Goal: Information Seeking & Learning: Learn about a topic

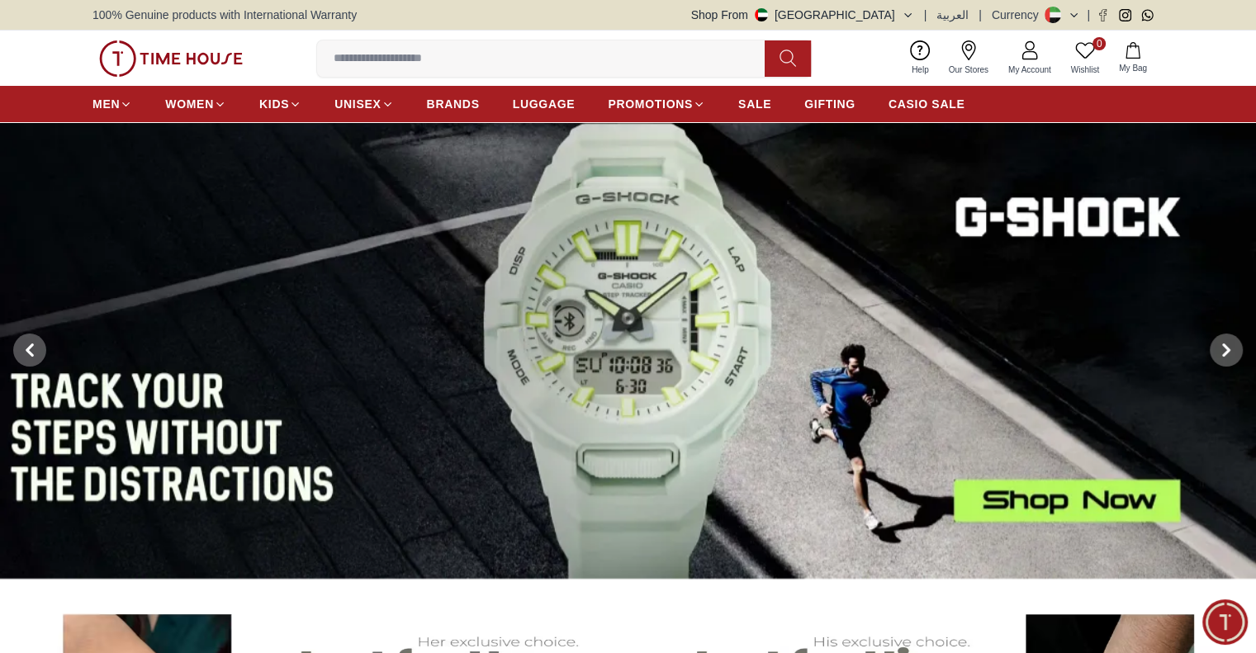
click at [1088, 494] on img at bounding box center [628, 350] width 1256 height 456
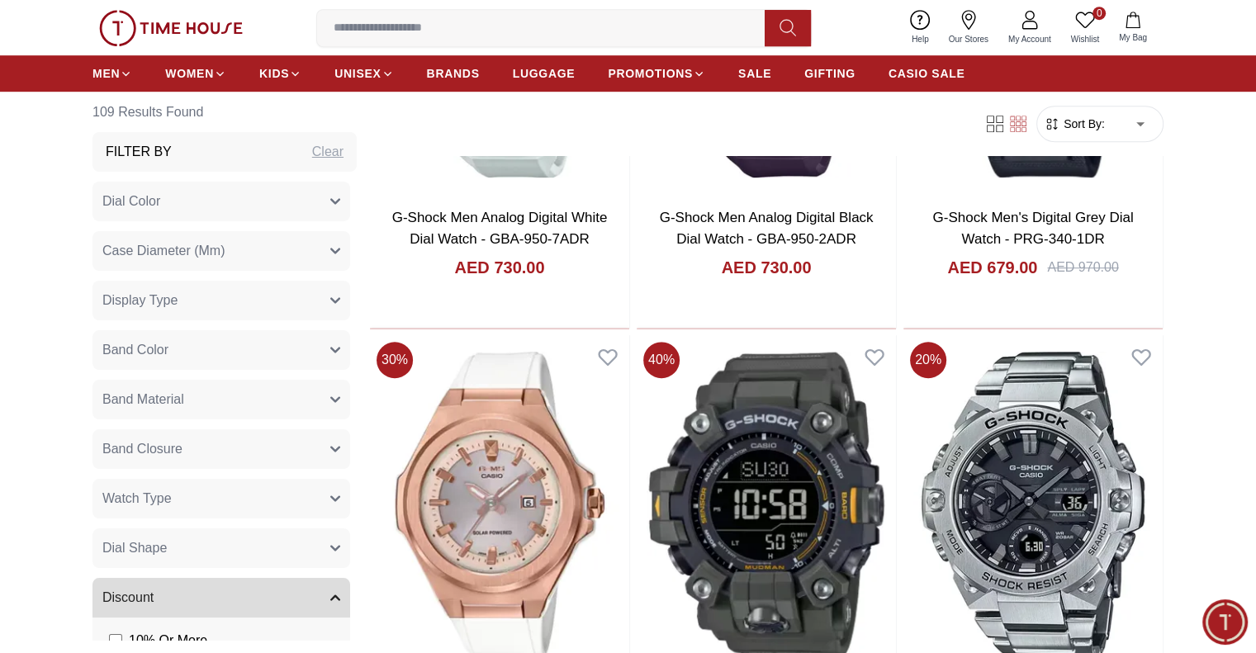
scroll to position [1177, 0]
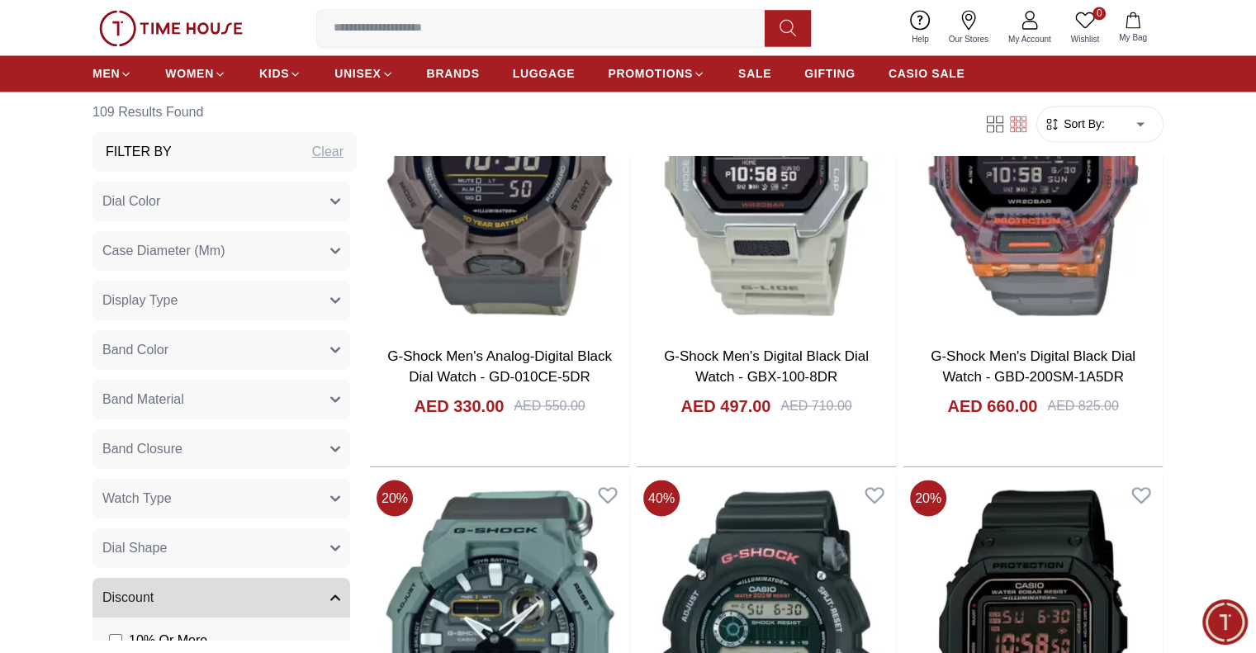
scroll to position [2800, 0]
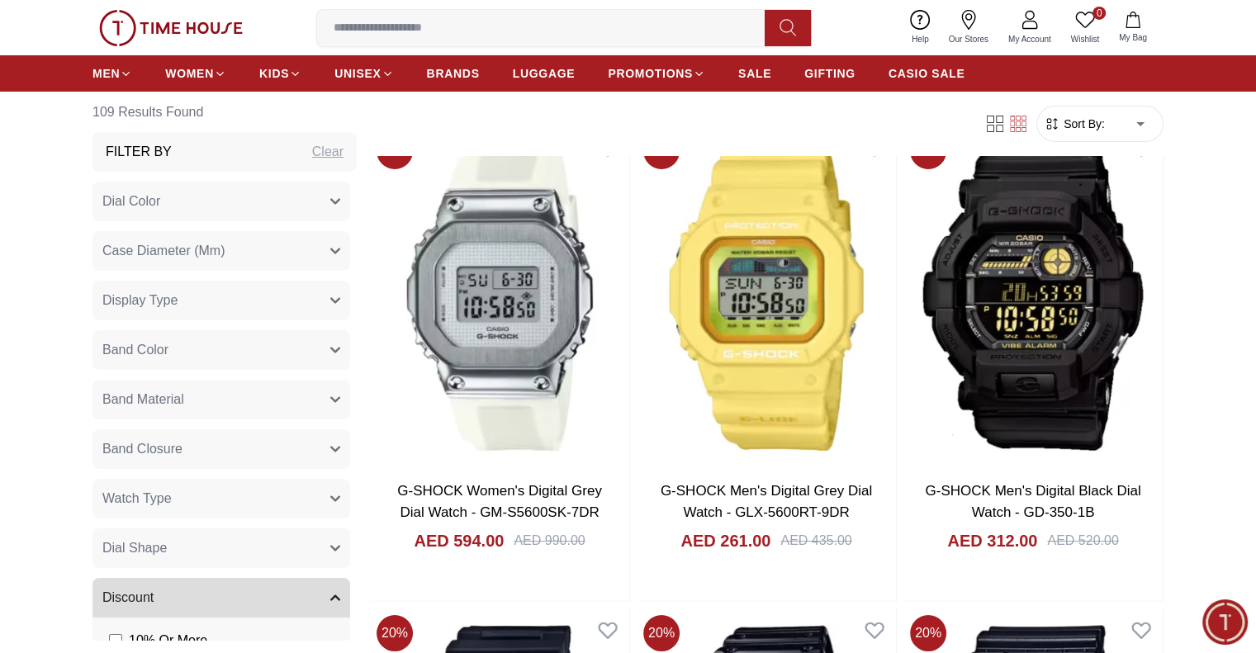
scroll to position [6038, 0]
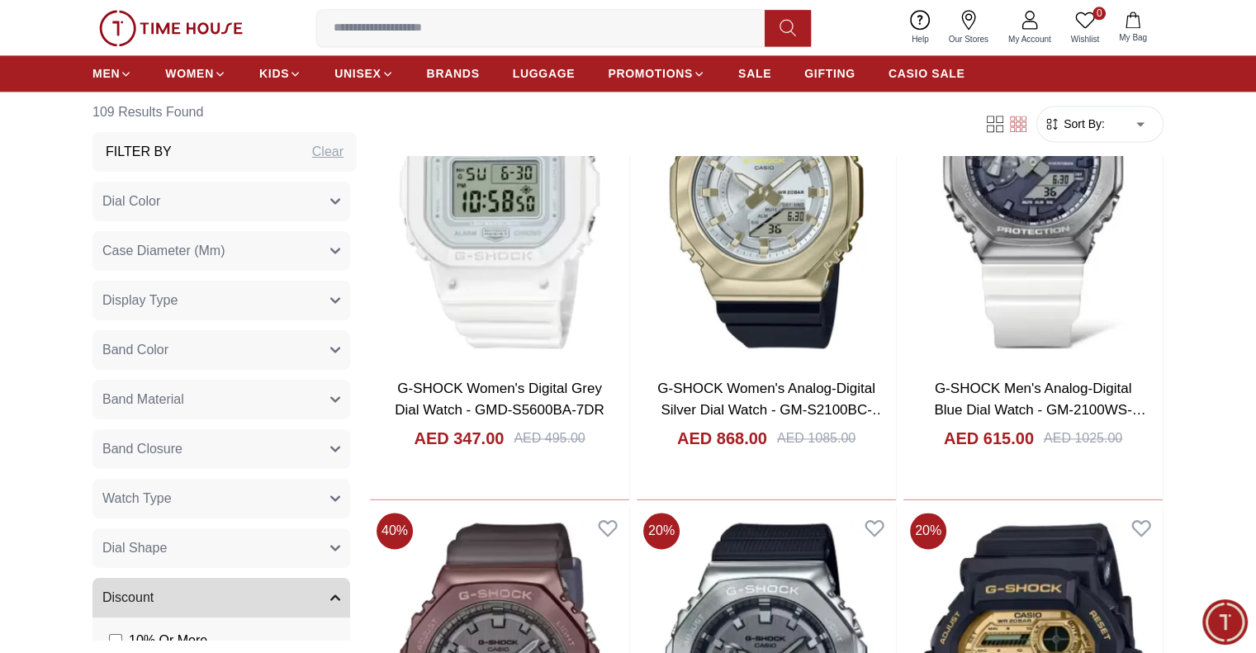
scroll to position [8653, 0]
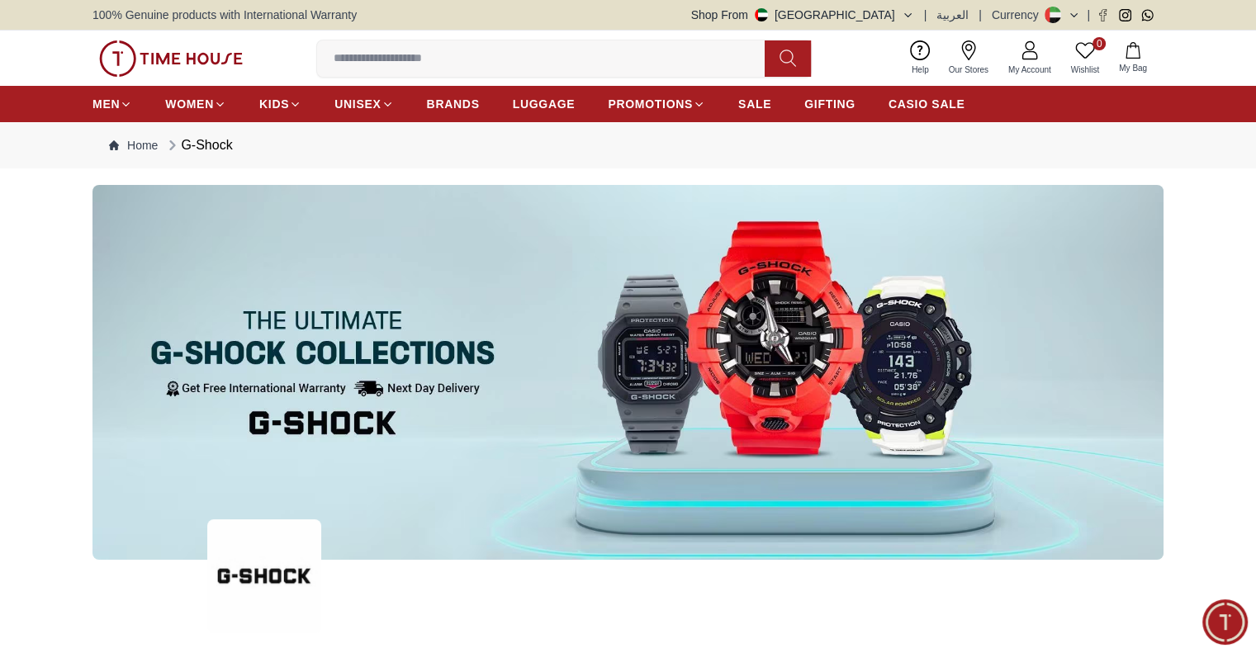
scroll to position [2450, 0]
click at [158, 146] on ol "Home G-Shock" at bounding box center [171, 145] width 124 height 20
click at [132, 146] on link "Home" at bounding box center [133, 145] width 49 height 17
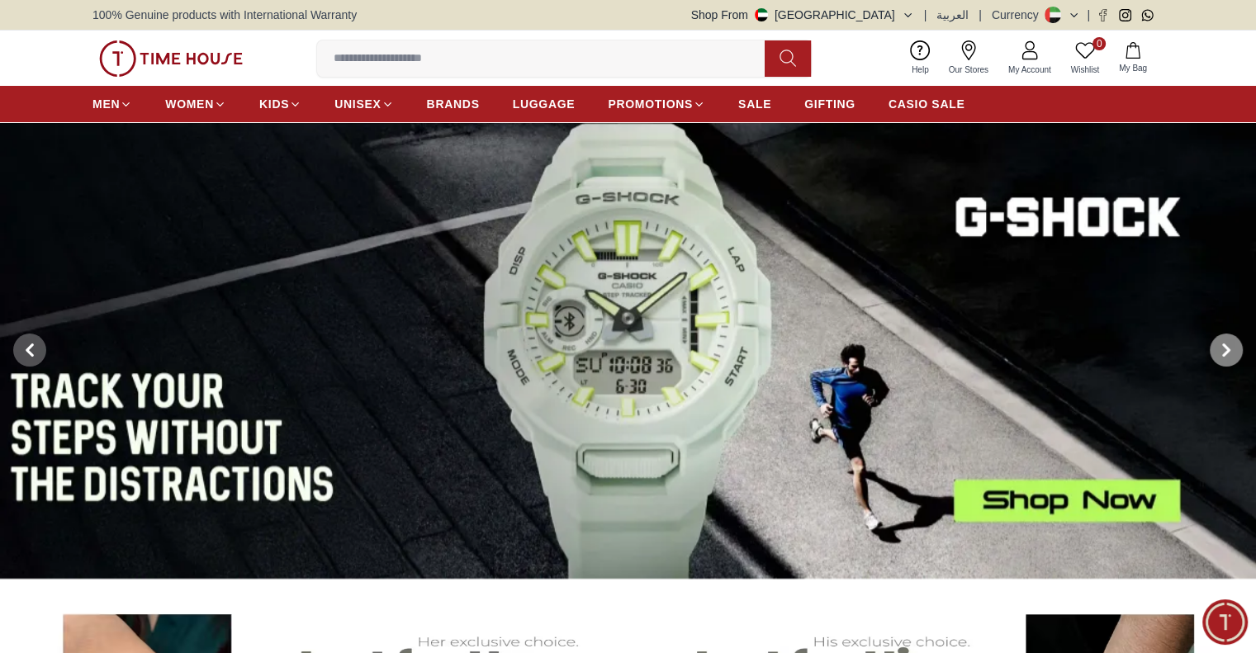
click at [1235, 343] on span at bounding box center [1225, 349] width 33 height 33
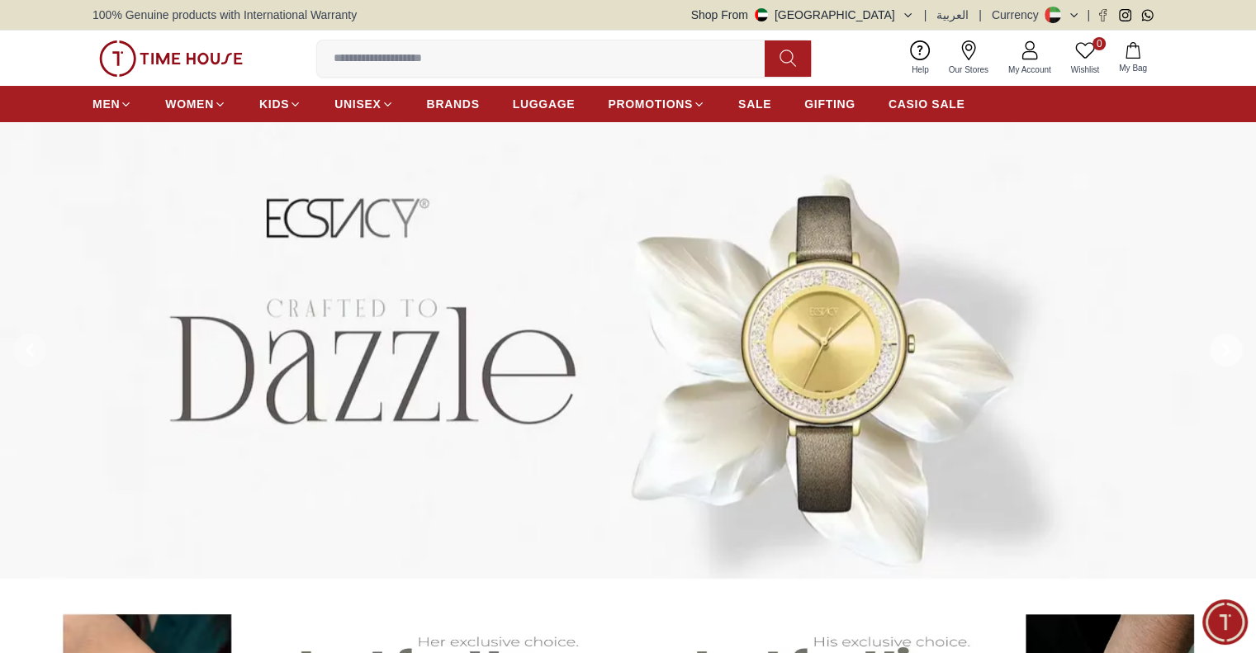
click at [1234, 344] on span at bounding box center [1225, 349] width 33 height 33
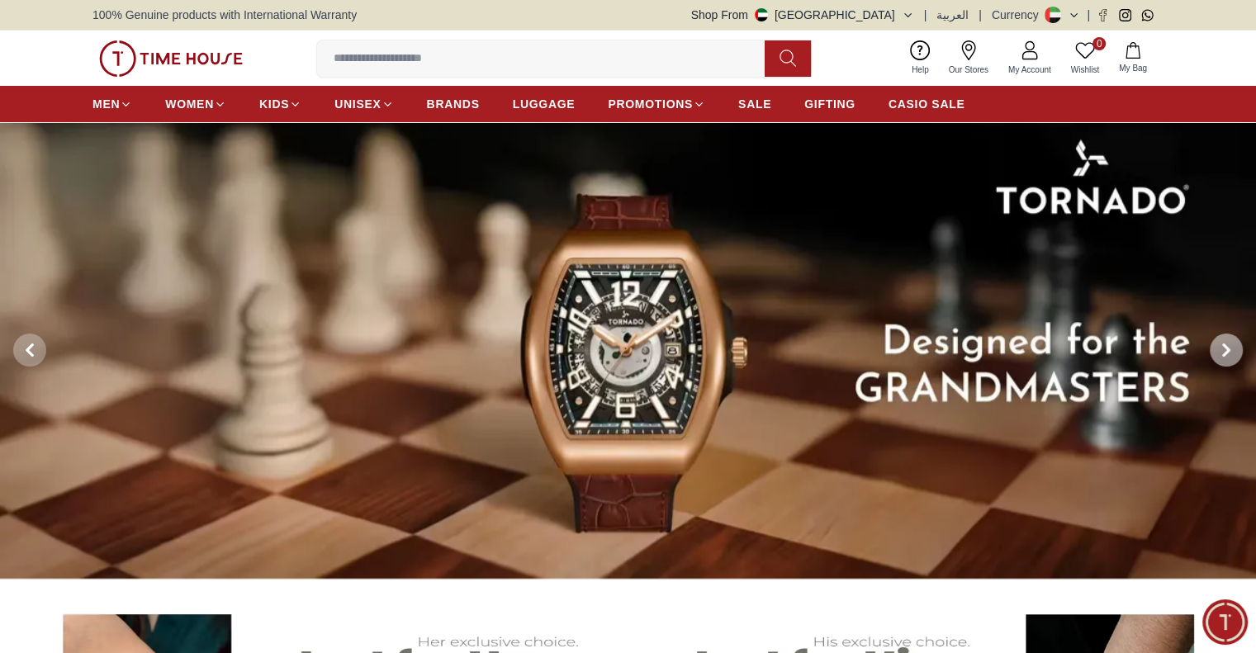
click at [1234, 344] on span at bounding box center [1225, 349] width 33 height 33
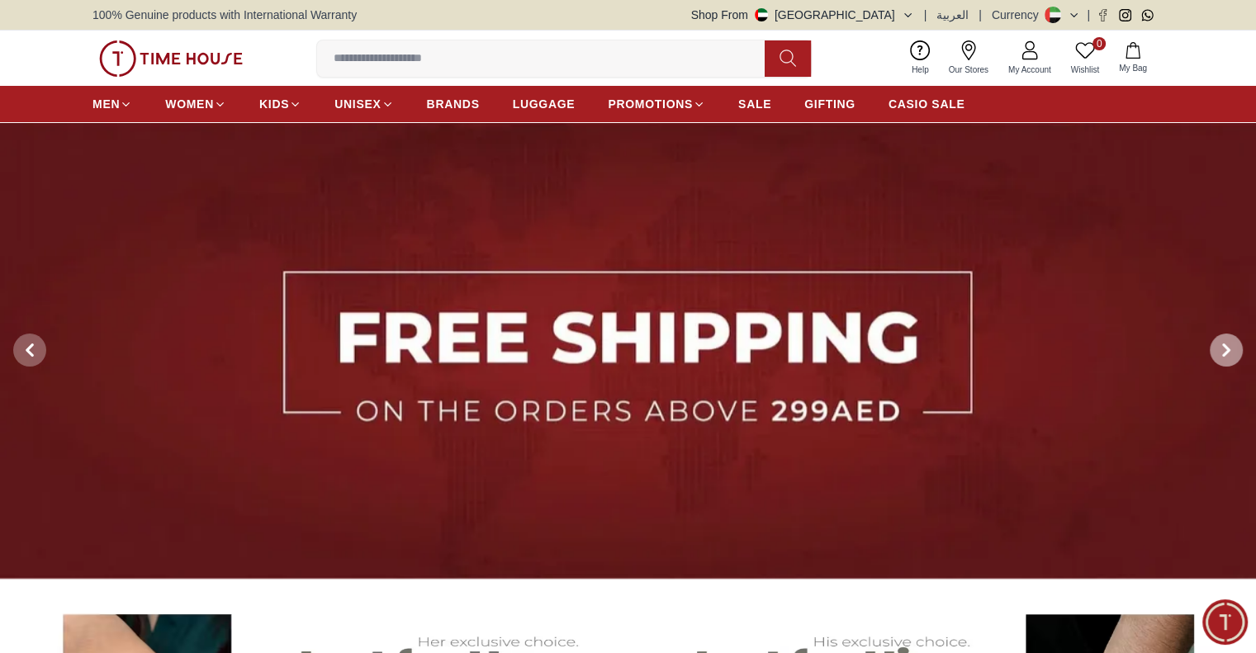
click at [1234, 344] on span at bounding box center [1225, 349] width 33 height 33
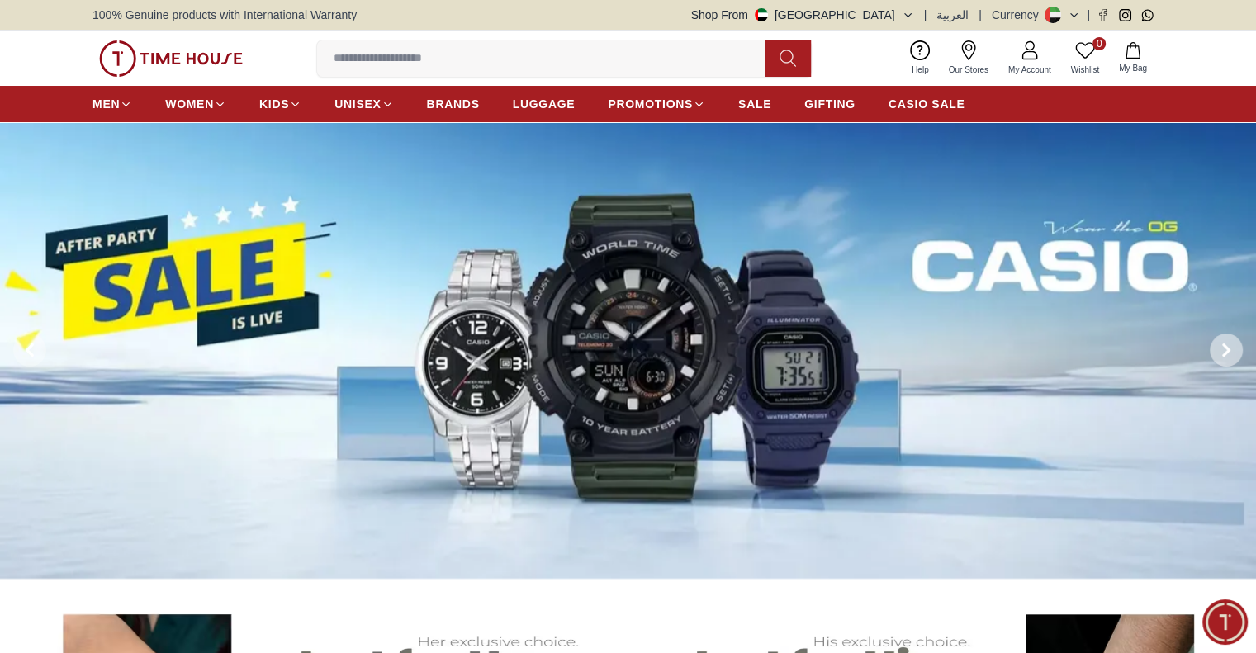
click at [1234, 344] on span at bounding box center [1225, 349] width 33 height 33
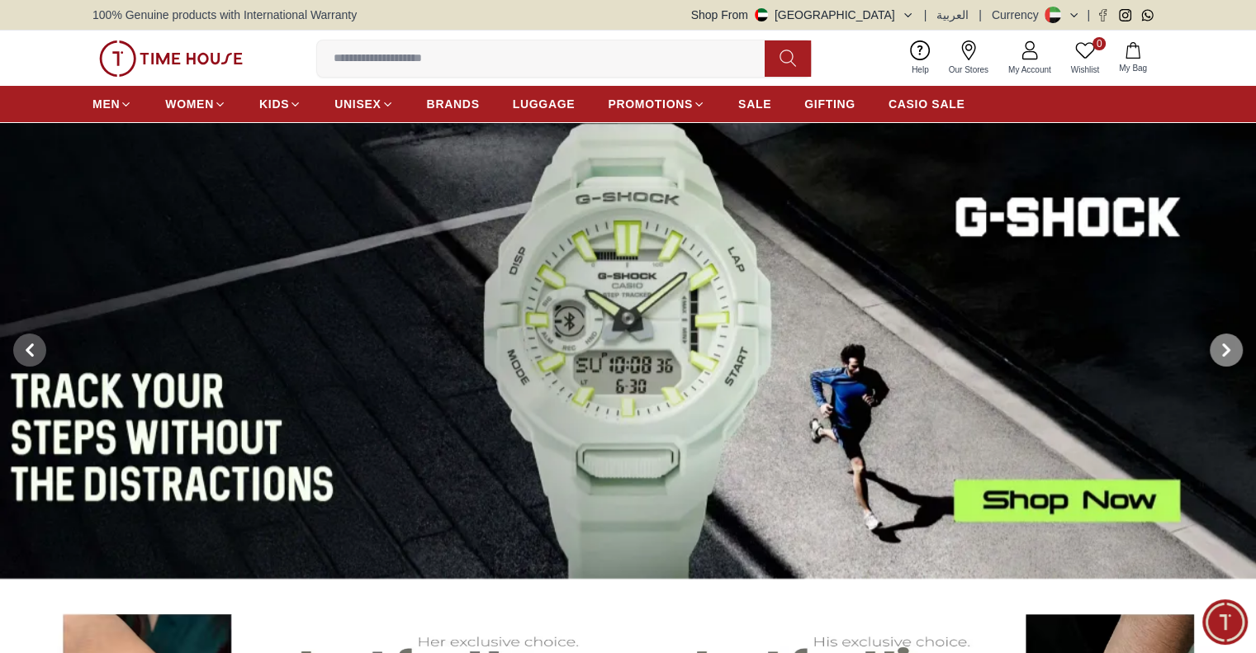
click at [1234, 344] on span at bounding box center [1225, 349] width 33 height 33
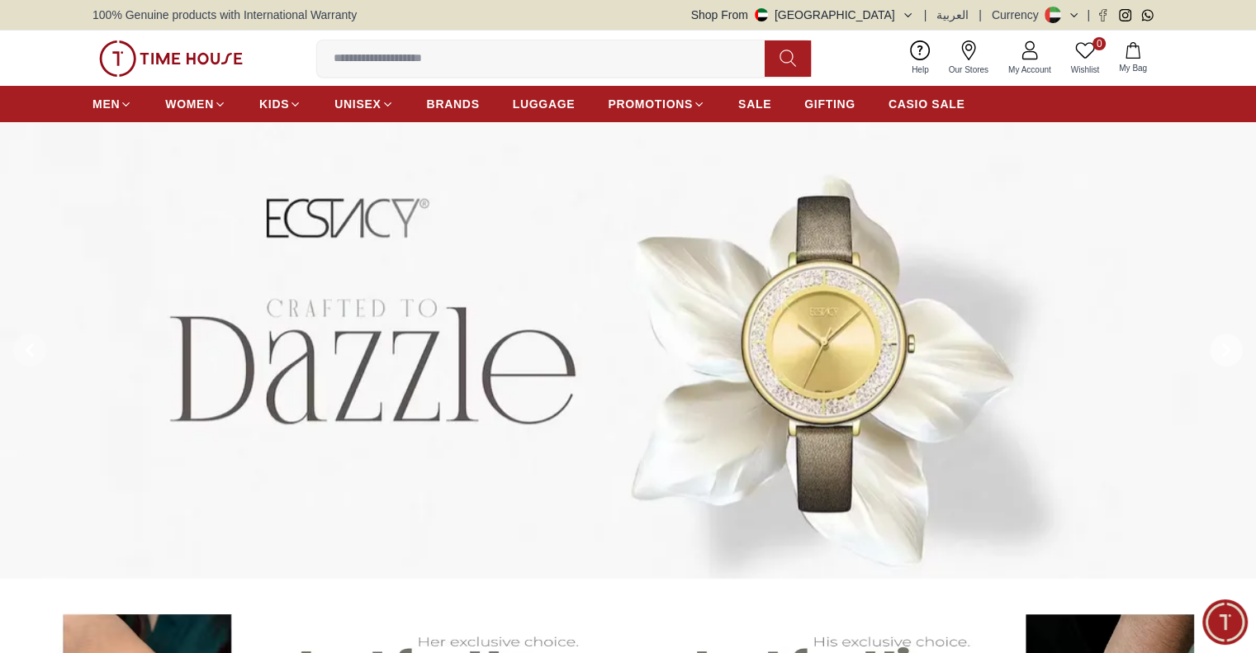
click at [1234, 344] on span at bounding box center [1225, 349] width 33 height 33
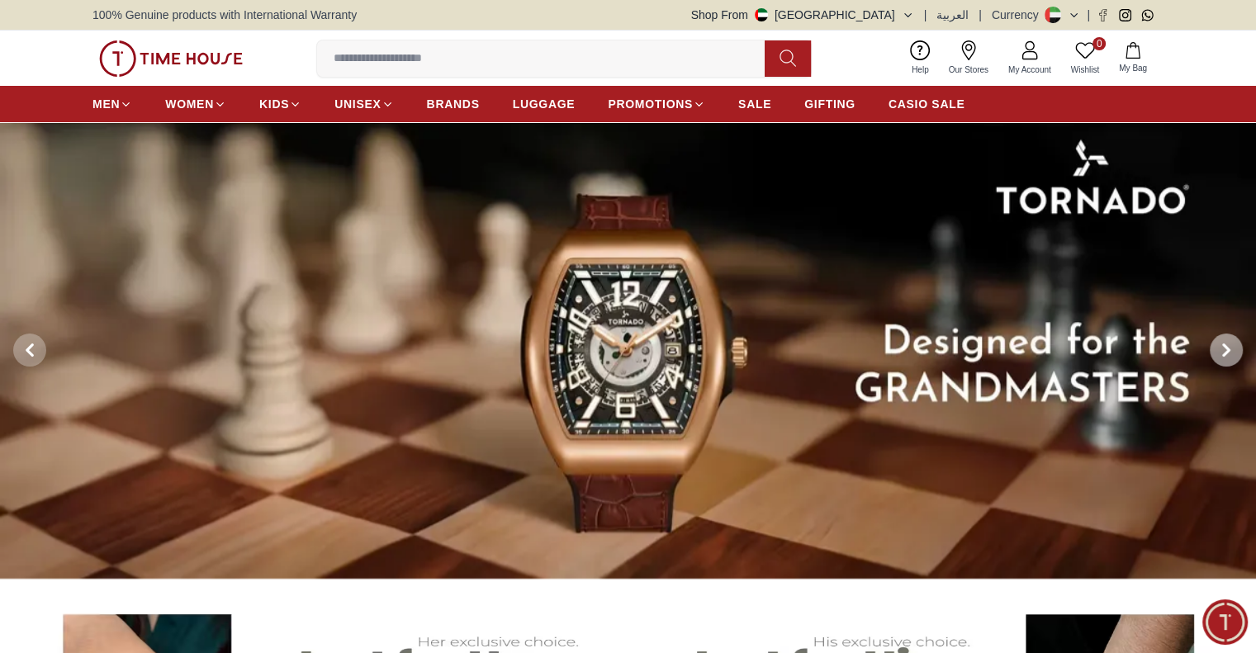
click at [1234, 344] on span at bounding box center [1225, 349] width 33 height 33
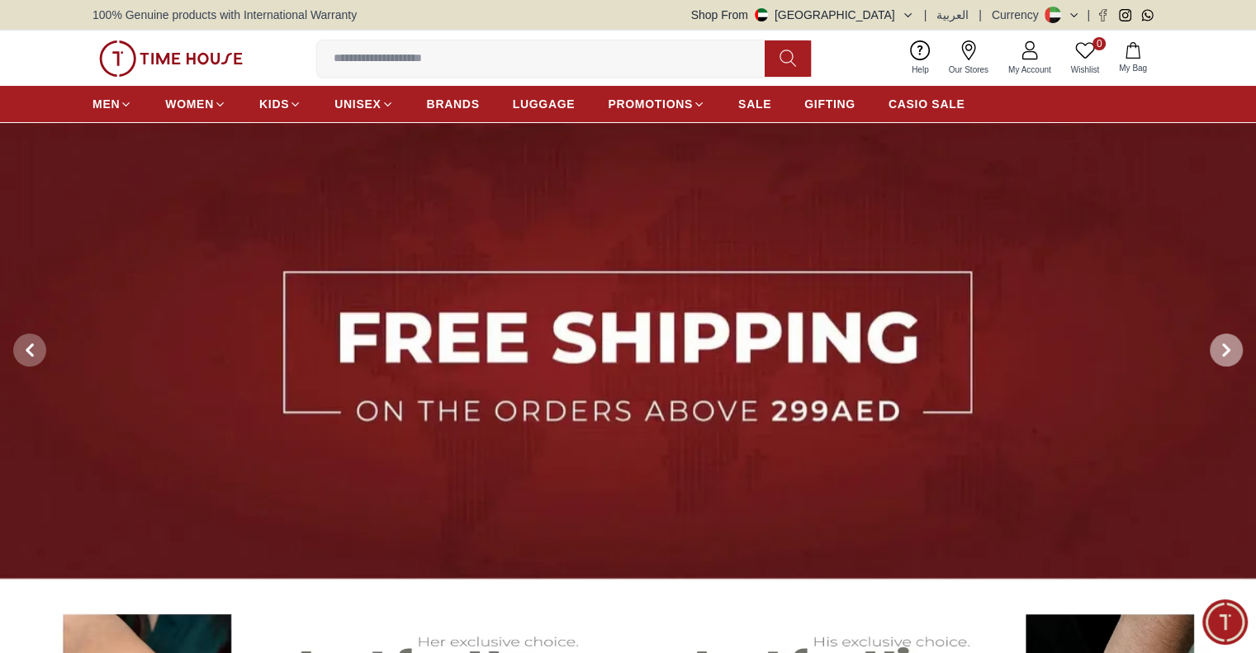
click at [1234, 344] on span at bounding box center [1225, 349] width 33 height 33
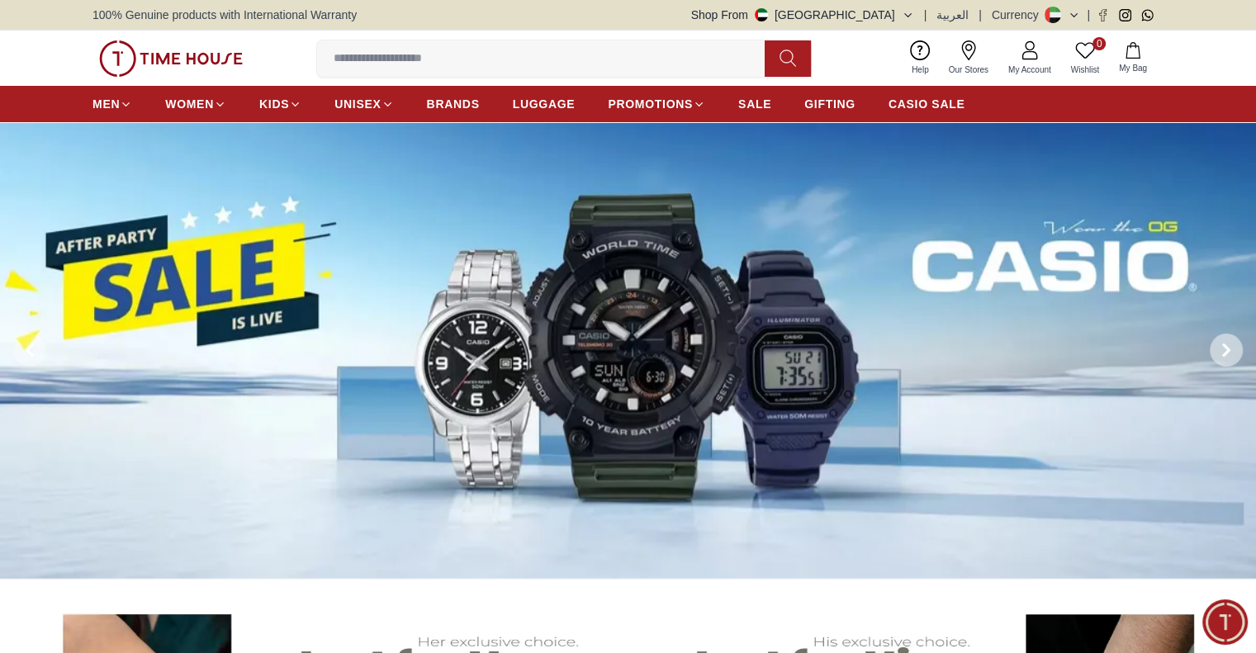
click at [1234, 344] on span at bounding box center [1225, 349] width 33 height 33
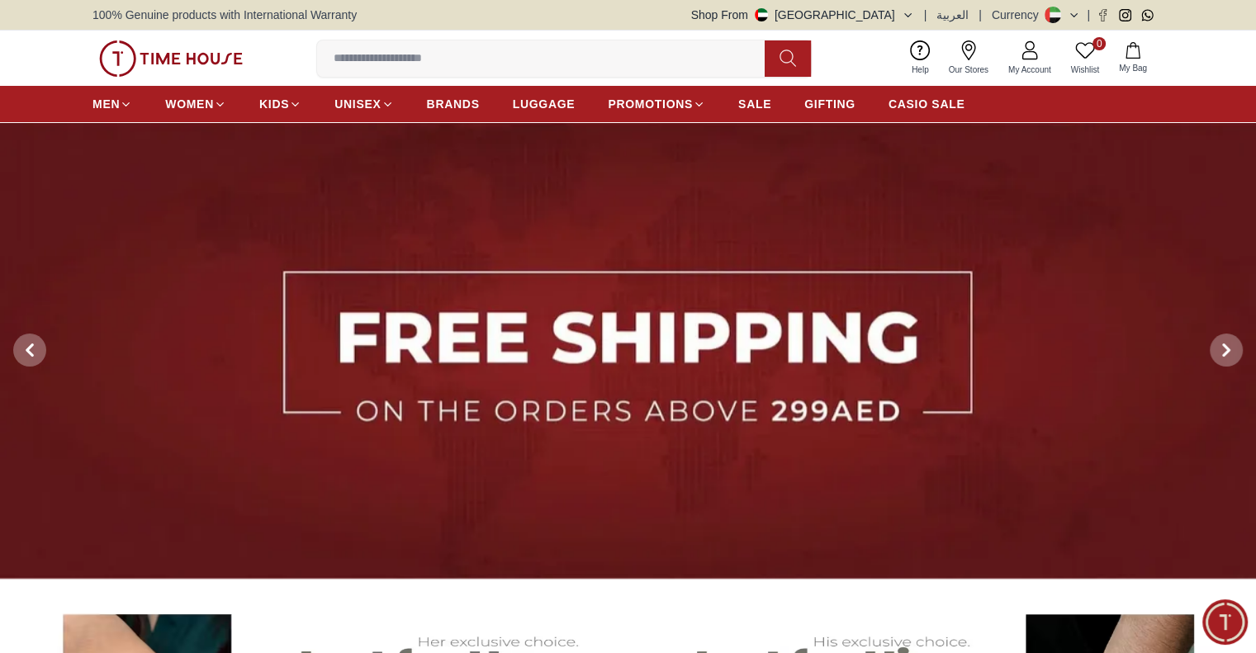
click at [892, 16] on button "Shop From UAE" at bounding box center [802, 15] width 223 height 17
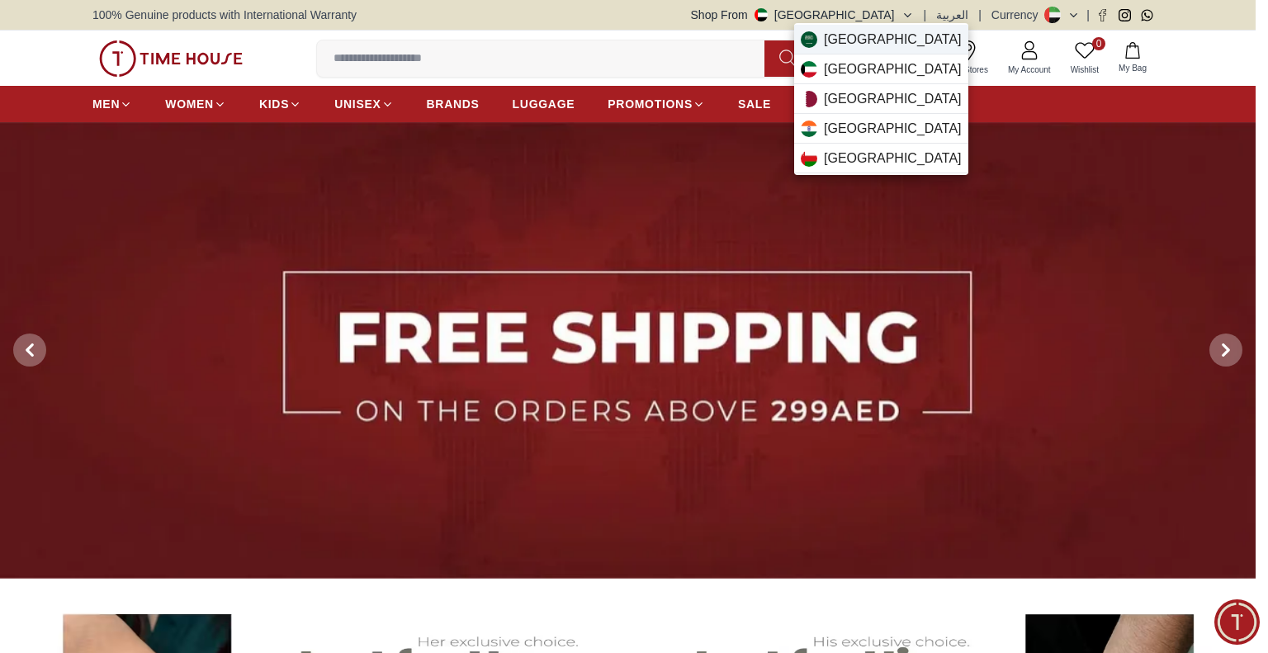
click at [881, 39] on span "Saudi Arabia" at bounding box center [893, 40] width 138 height 20
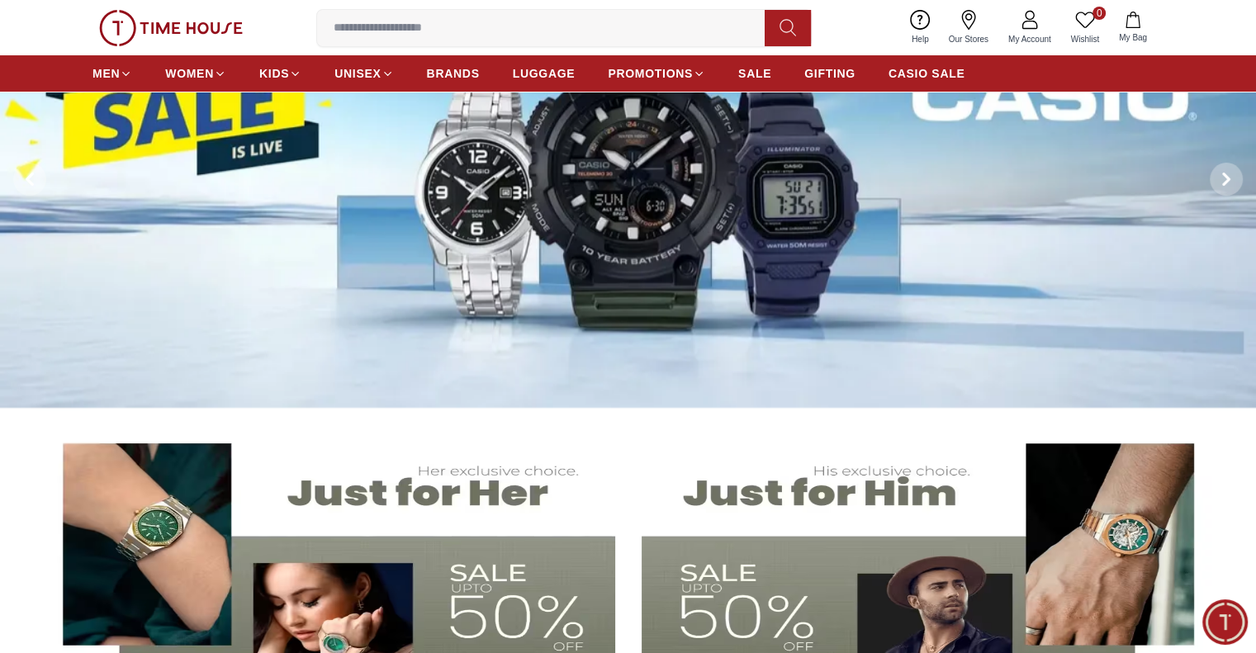
scroll to position [83, 0]
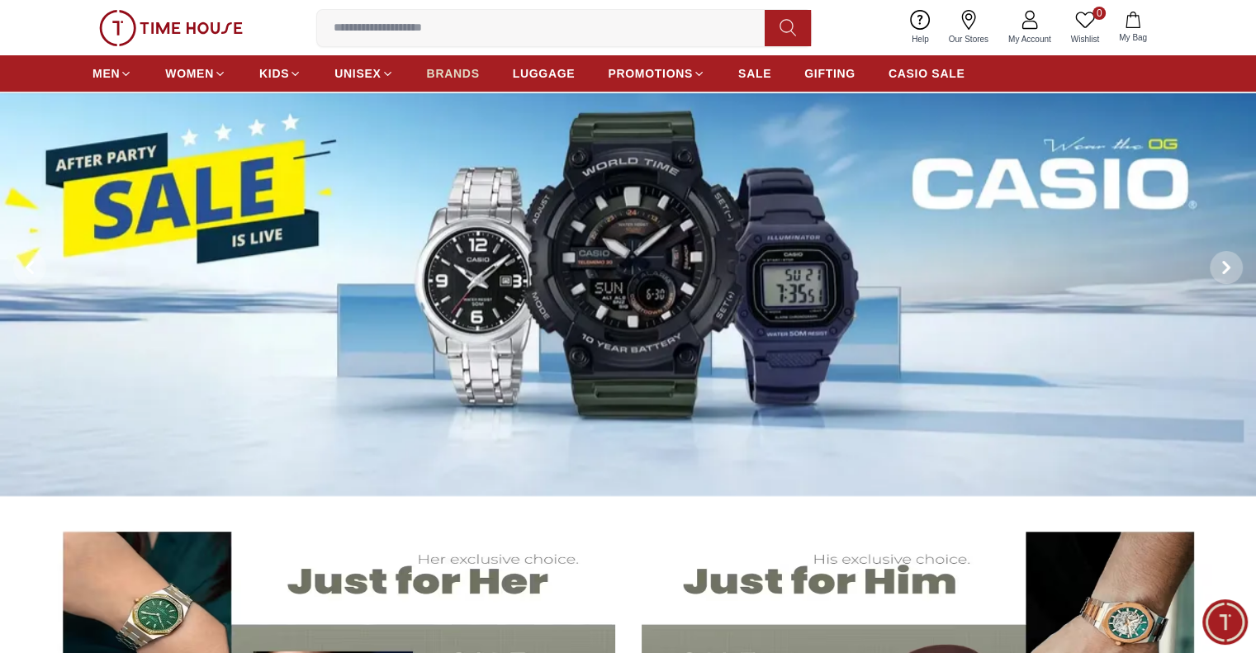
click at [455, 72] on span "BRANDS" at bounding box center [453, 73] width 53 height 17
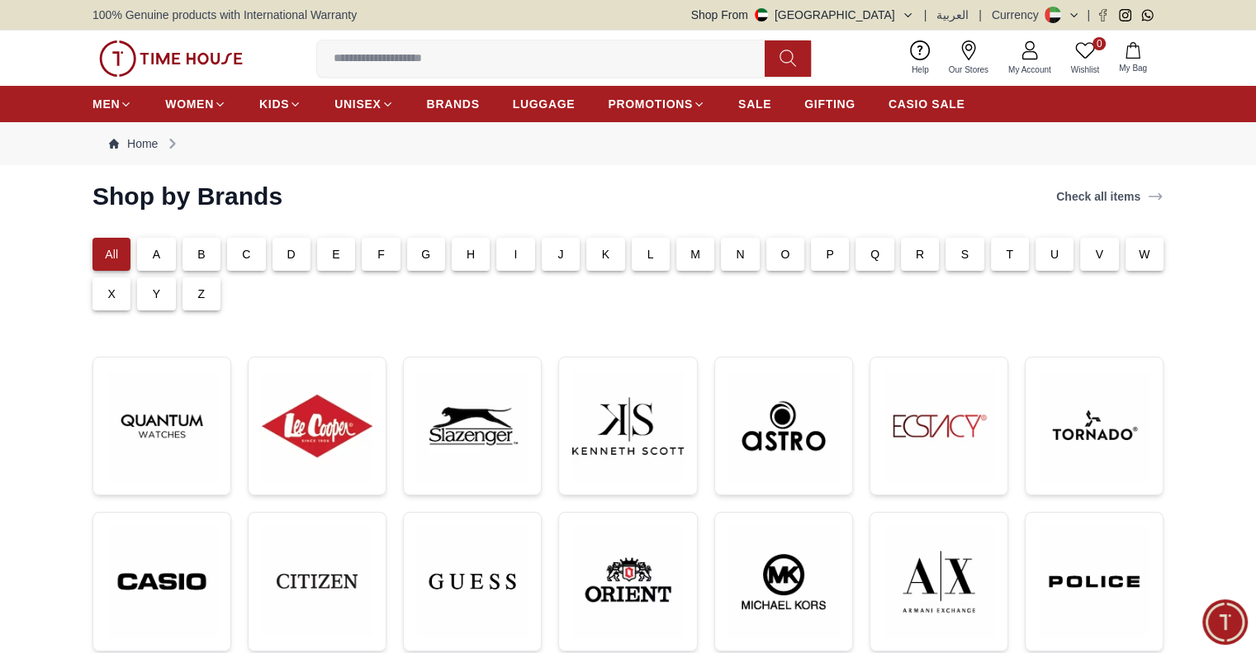
click at [872, 7] on button "Shop From UAE" at bounding box center [802, 15] width 223 height 17
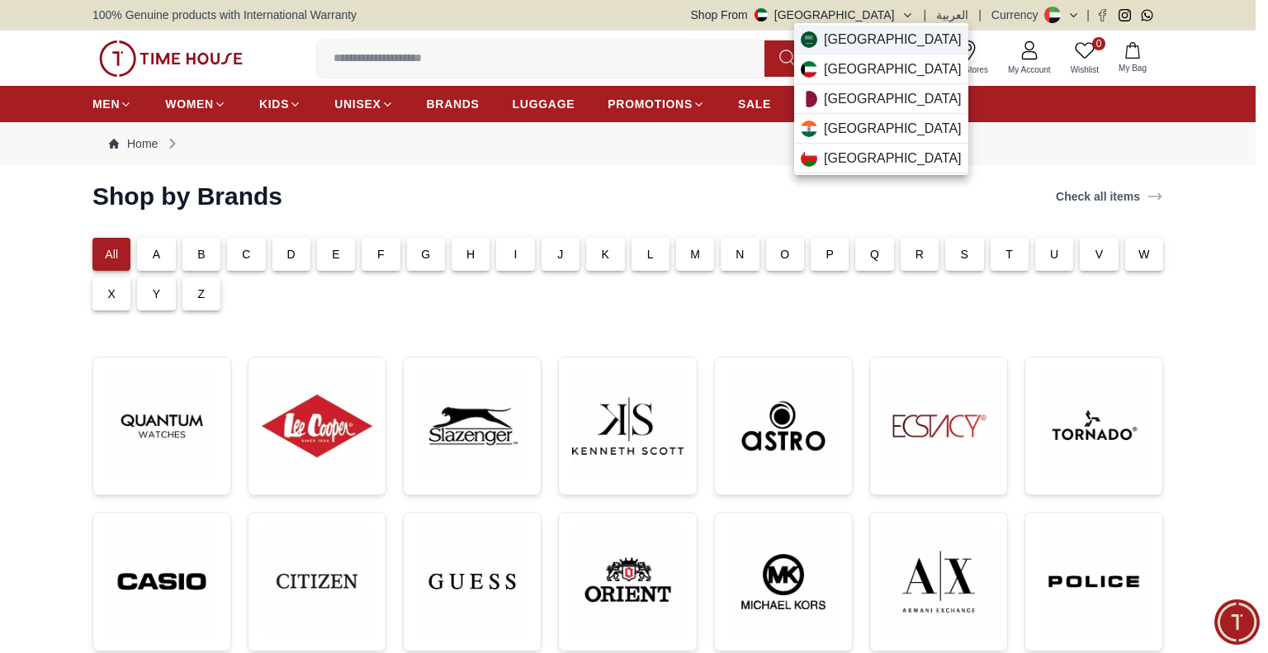
click at [894, 35] on span "Saudi Arabia" at bounding box center [893, 40] width 138 height 20
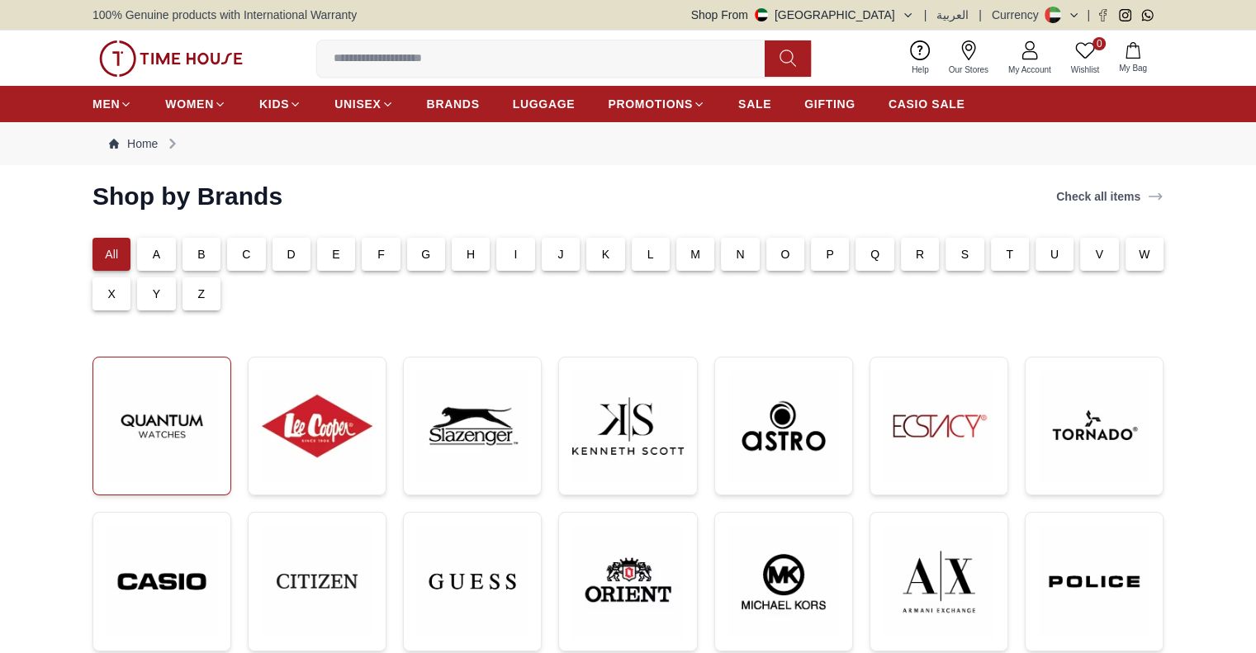
click at [177, 424] on img at bounding box center [161, 426] width 111 height 111
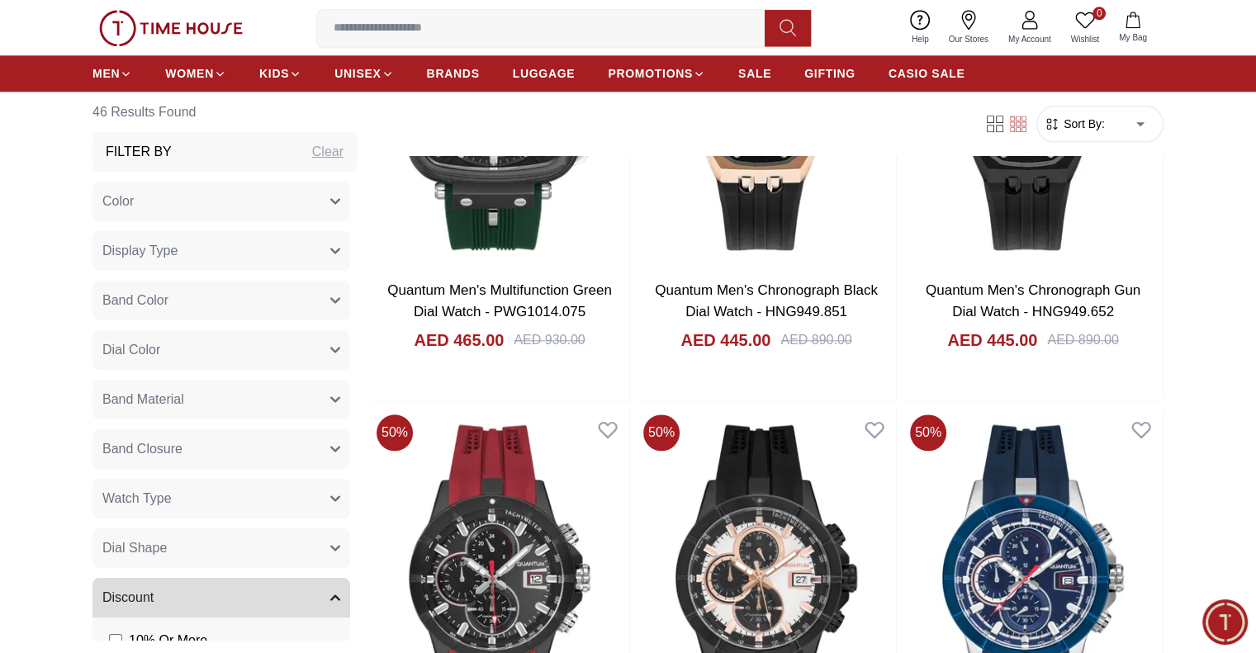
scroll to position [1981, 0]
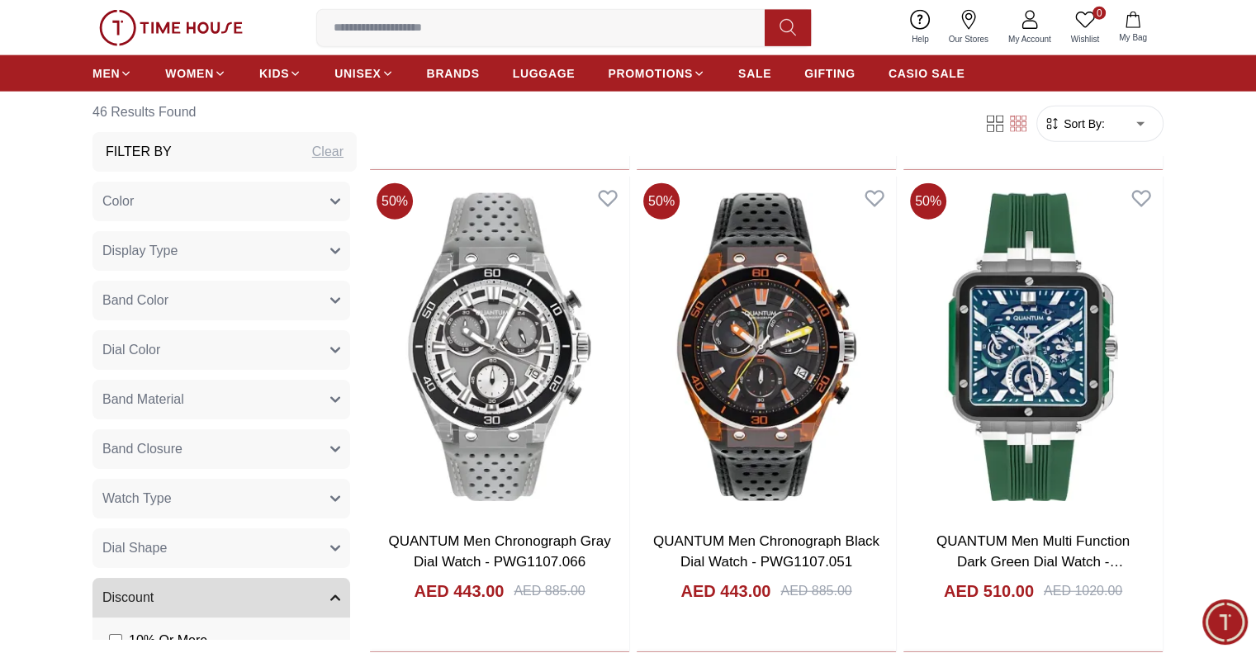
scroll to position [4045, 0]
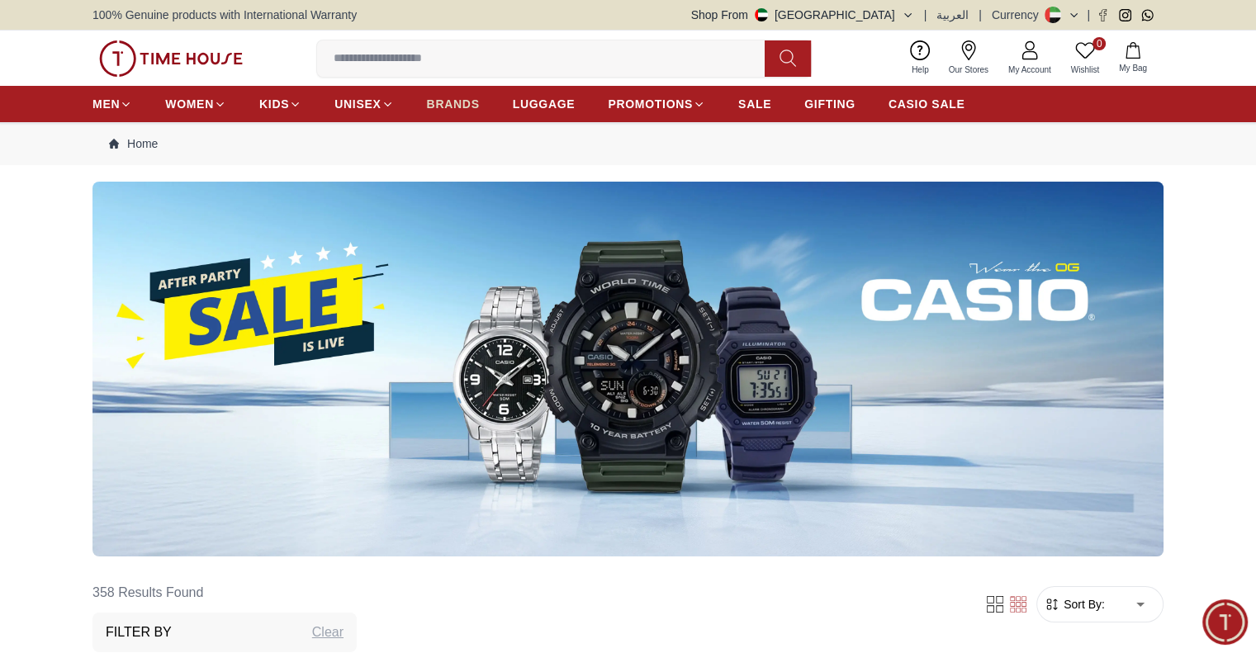
click at [441, 106] on span "BRANDS" at bounding box center [453, 104] width 53 height 17
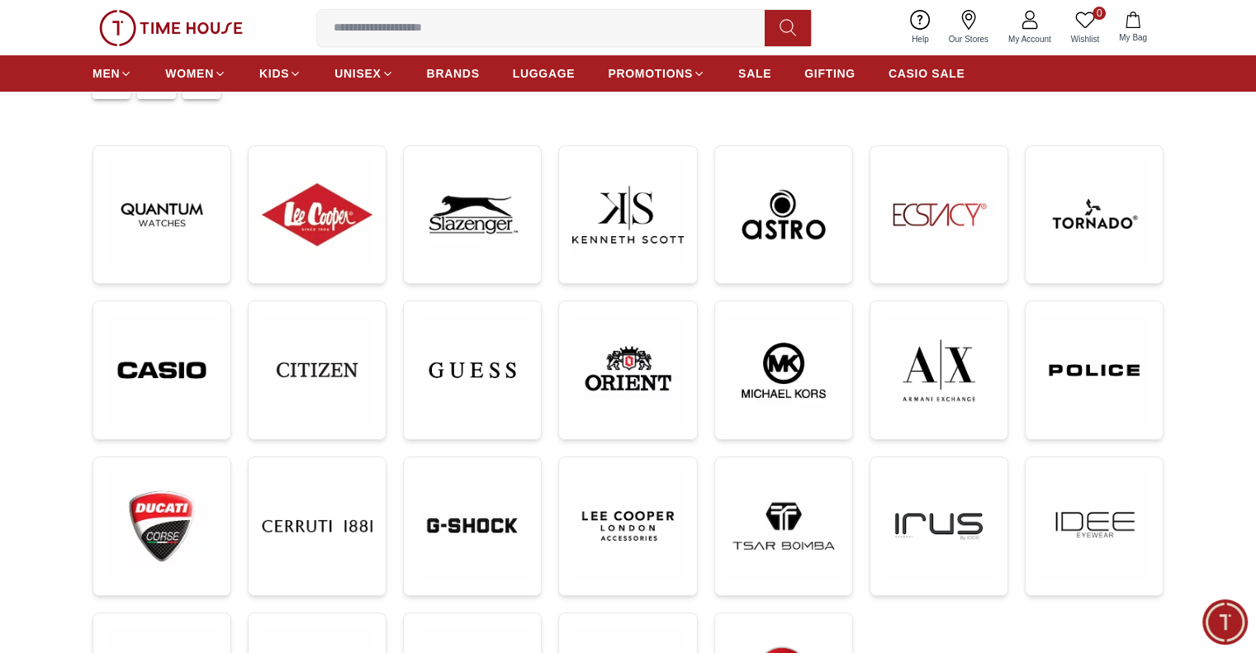
scroll to position [211, 0]
click at [154, 382] on img at bounding box center [161, 370] width 111 height 111
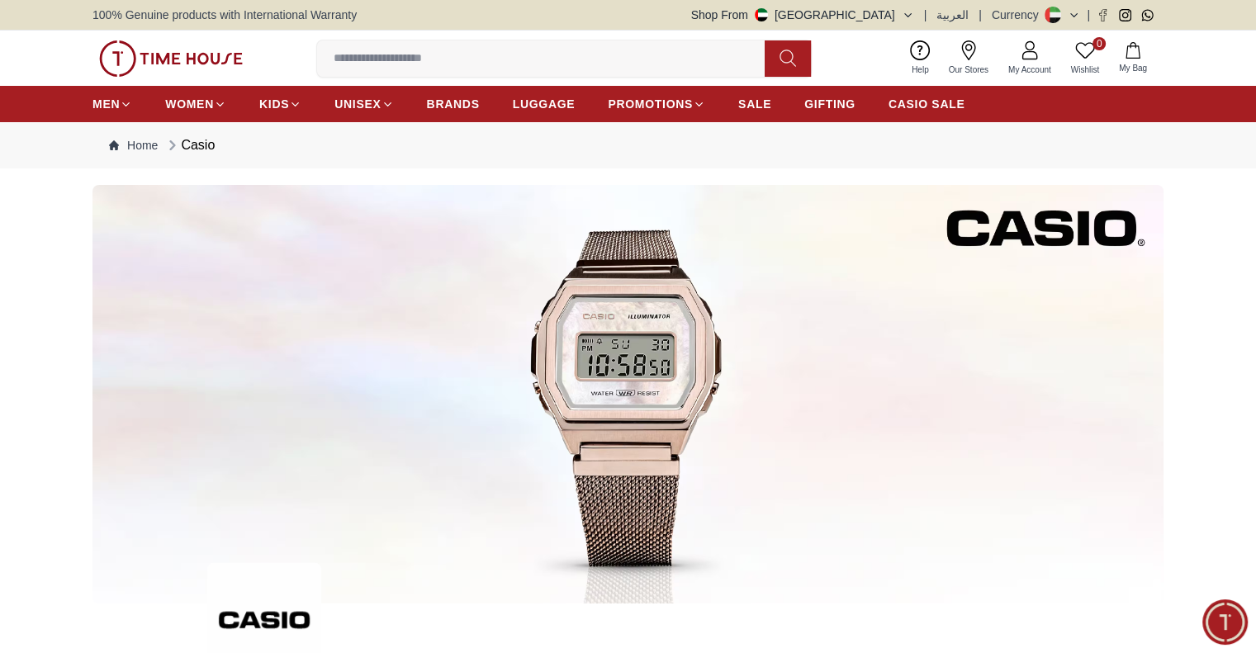
click at [199, 431] on img at bounding box center [627, 394] width 1071 height 419
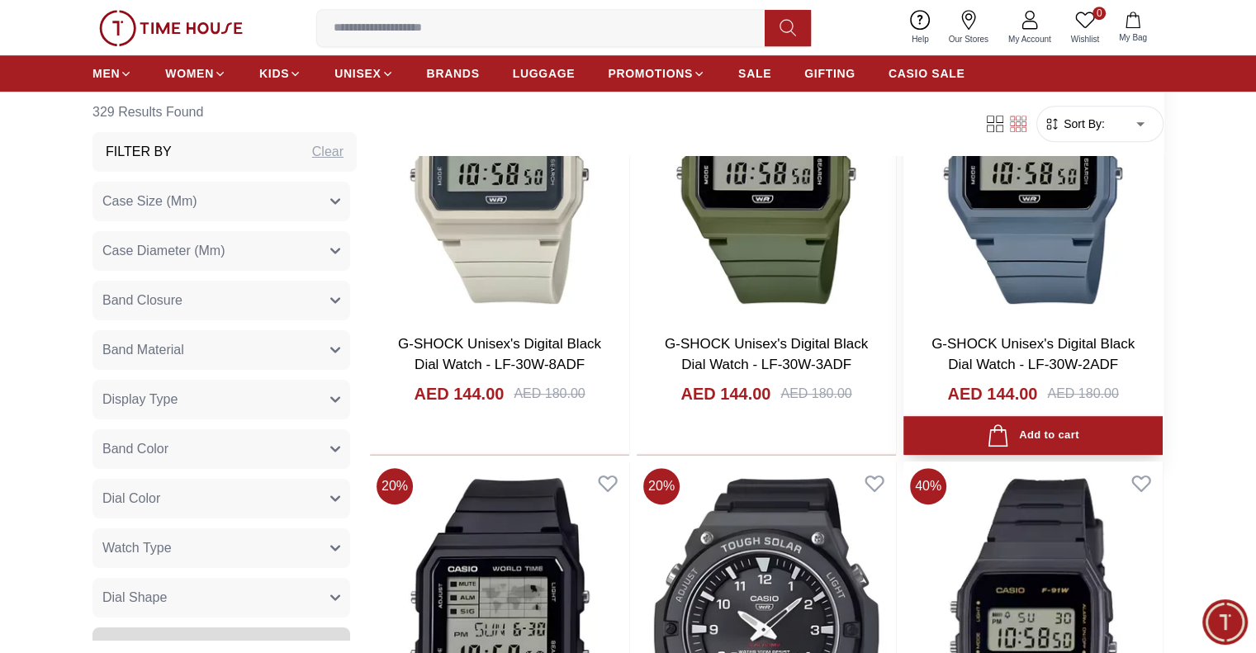
scroll to position [991, 0]
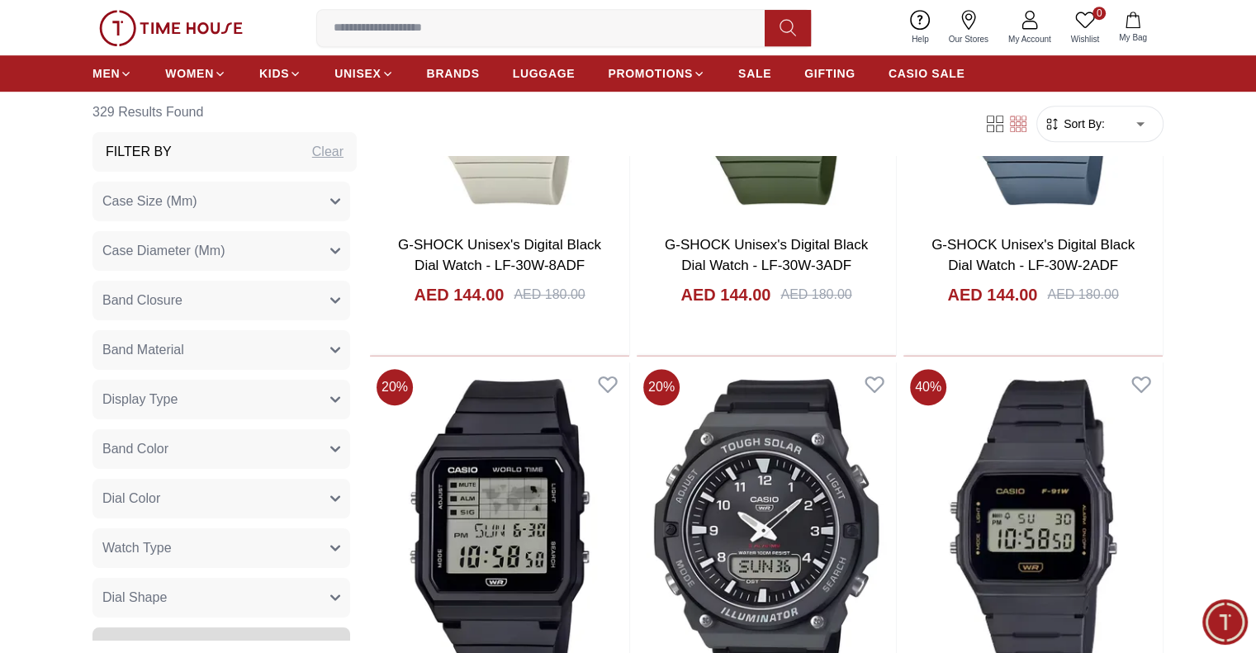
click at [312, 632] on button "Discount" at bounding box center [221, 647] width 258 height 40
click at [1156, 85] on div "MEN WOMEN KIDS UNISEX BRANDS LUGGAGE PROMOTIONS SALE GIFTING CASIO SALE" at bounding box center [627, 73] width 1071 height 36
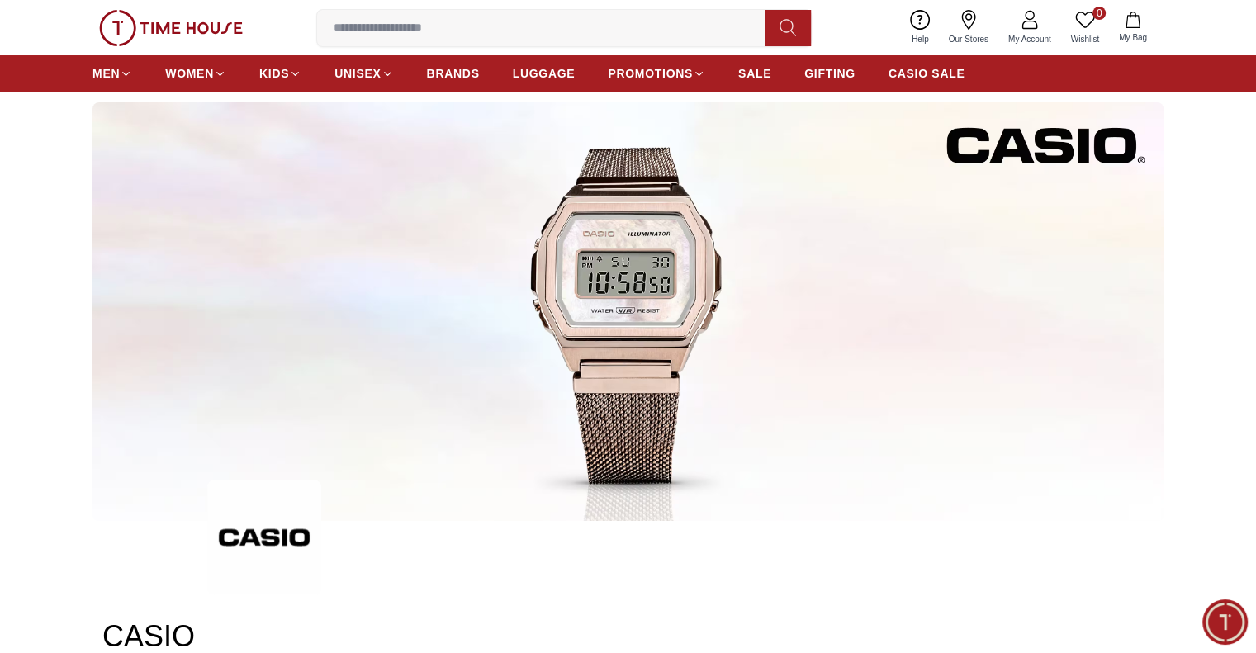
scroll to position [0, 0]
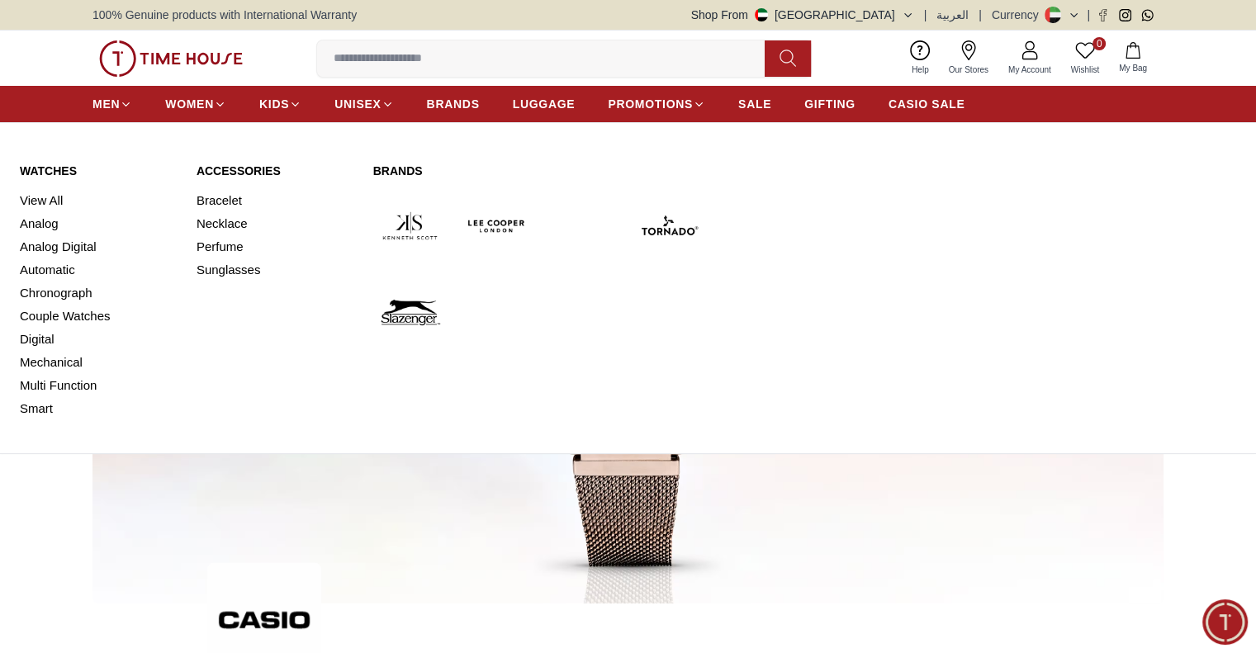
click at [59, 168] on link "Watches" at bounding box center [98, 171] width 157 height 17
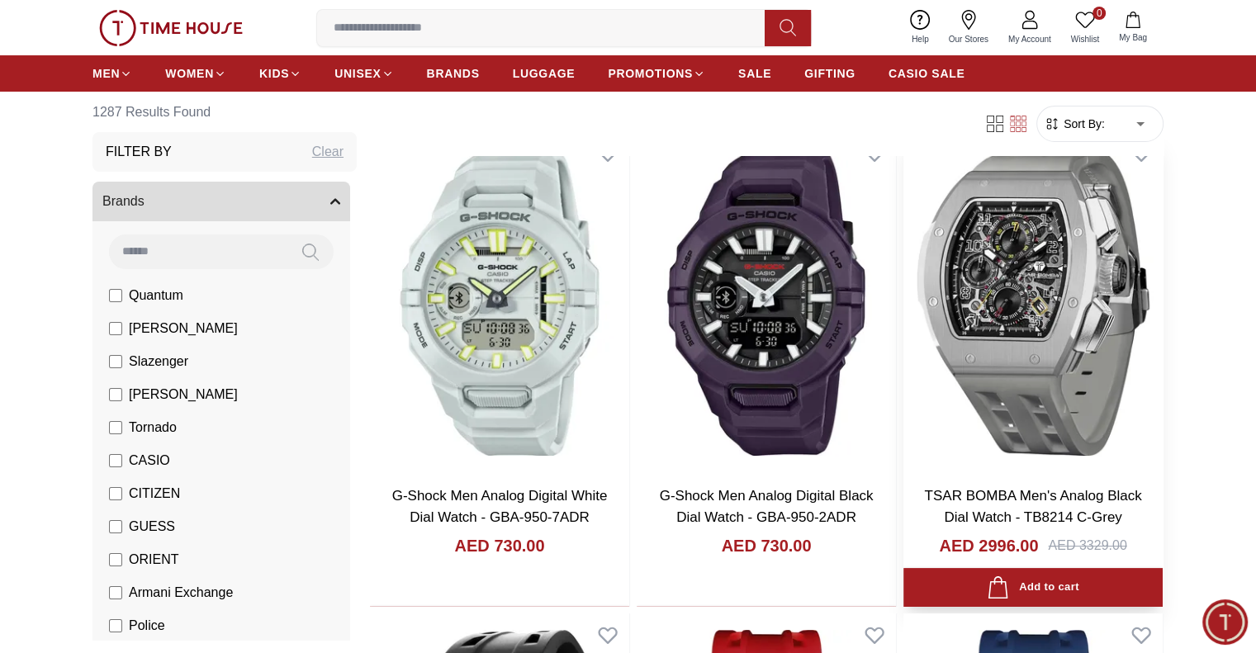
scroll to position [165, 0]
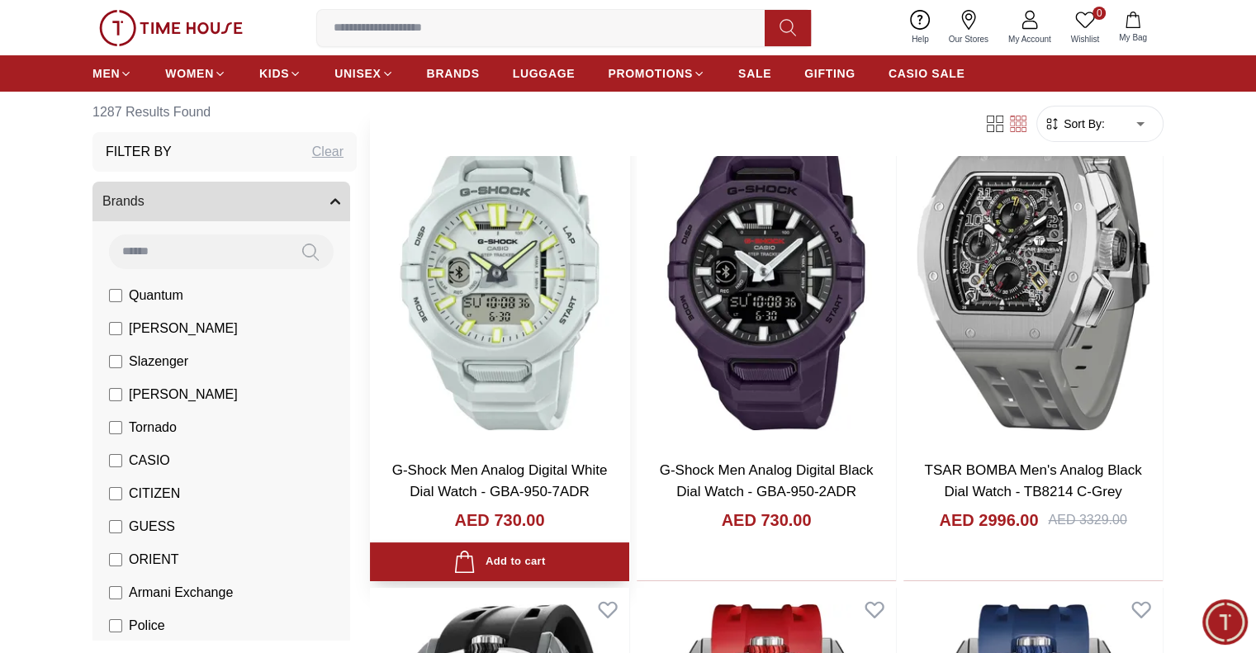
click at [488, 332] on img at bounding box center [499, 276] width 259 height 341
